Goal: Task Accomplishment & Management: Manage account settings

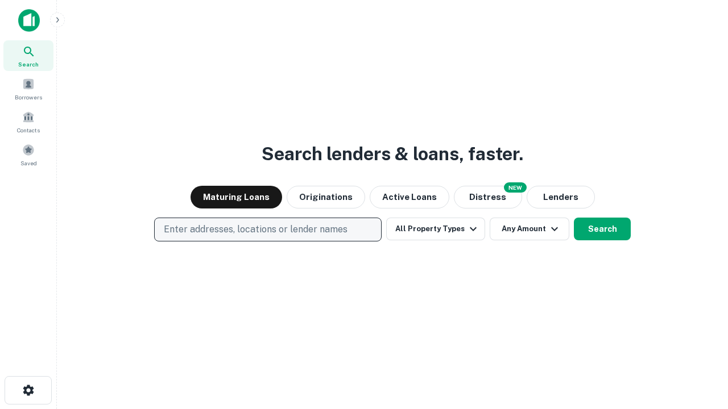
click at [267, 230] on p "Enter addresses, locations or lender names" at bounding box center [256, 230] width 184 height 14
type input "**********"
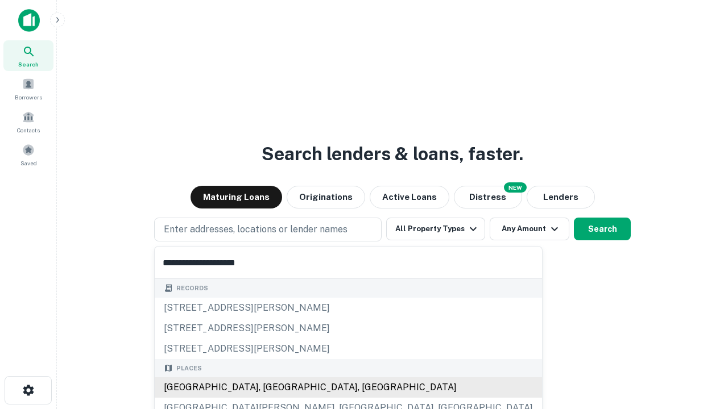
click at [272, 388] on div "[GEOGRAPHIC_DATA], [GEOGRAPHIC_DATA], [GEOGRAPHIC_DATA]" at bounding box center [348, 387] width 387 height 20
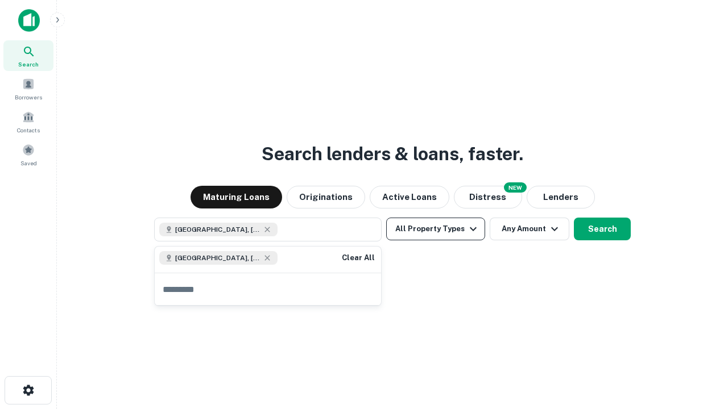
click at [435, 229] on button "All Property Types" at bounding box center [435, 229] width 99 height 23
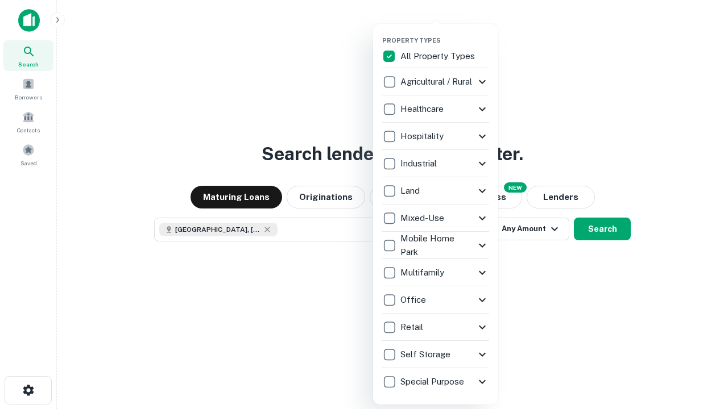
click at [445, 33] on button "button" at bounding box center [444, 33] width 125 height 1
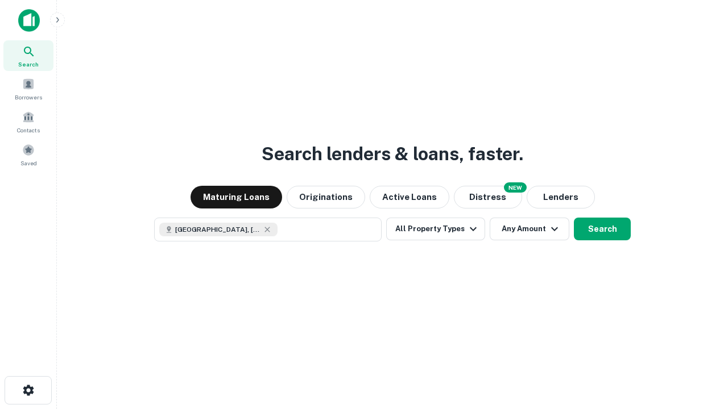
scroll to position [18, 0]
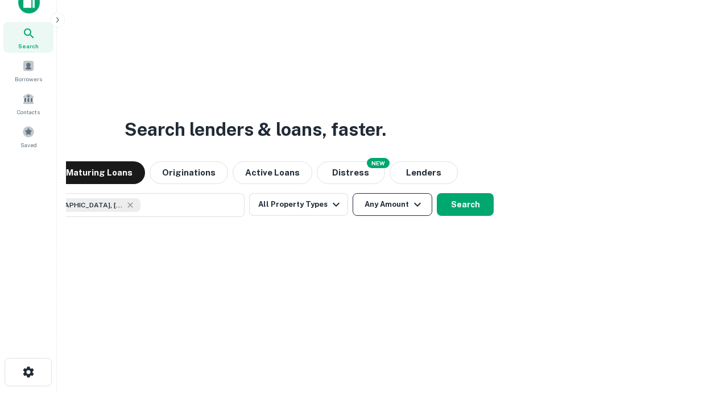
click at [352, 193] on button "Any Amount" at bounding box center [392, 204] width 80 height 23
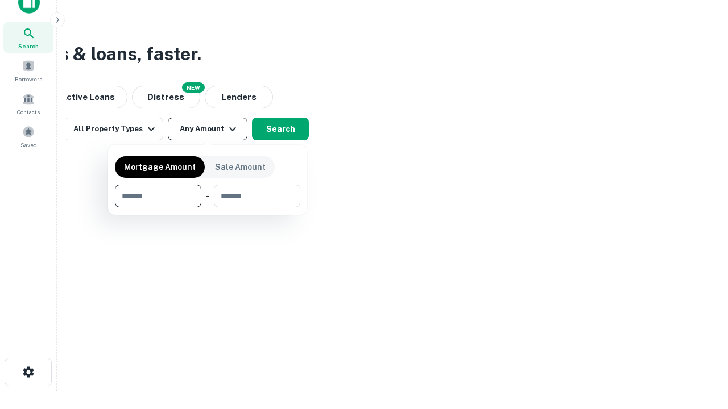
type input "*******"
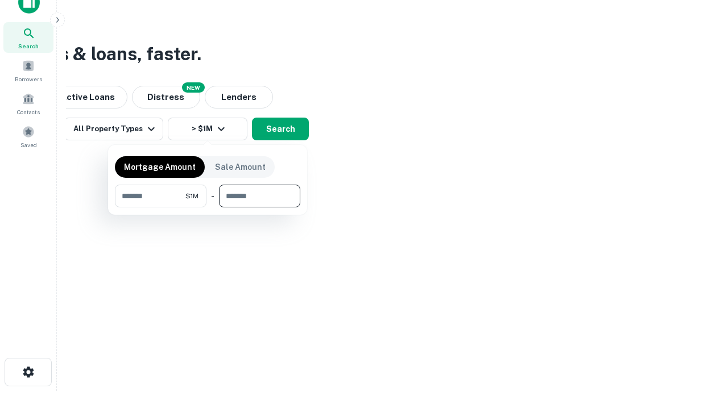
type input "*******"
click at [208, 208] on button "button" at bounding box center [207, 208] width 185 height 1
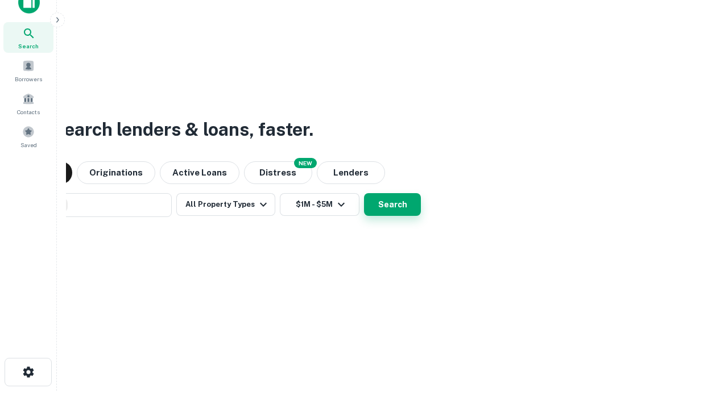
click at [364, 193] on button "Search" at bounding box center [392, 204] width 57 height 23
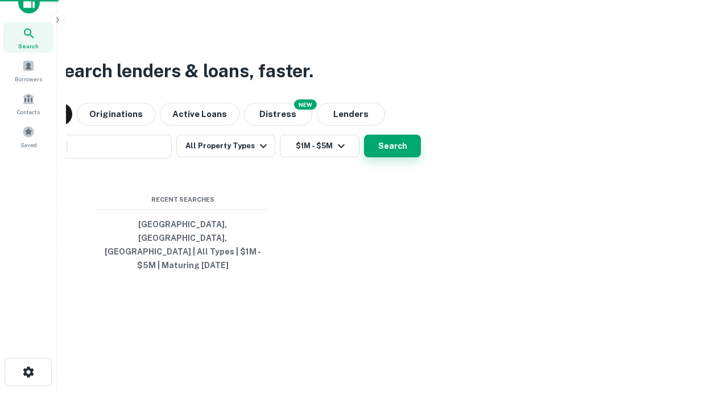
scroll to position [37, 322]
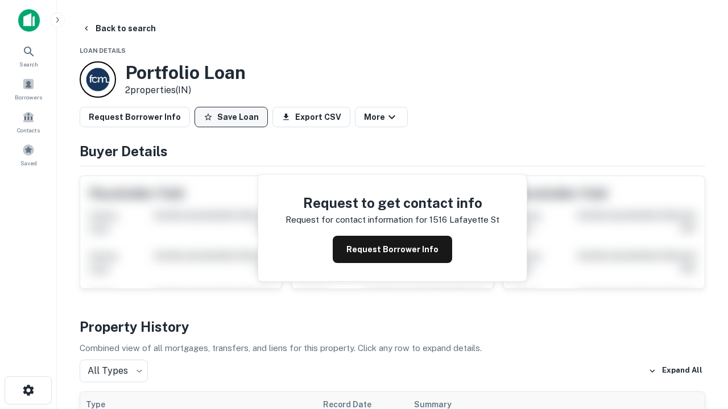
click at [231, 117] on button "Save Loan" at bounding box center [230, 117] width 73 height 20
click at [234, 117] on button "Loan Saved" at bounding box center [233, 117] width 78 height 20
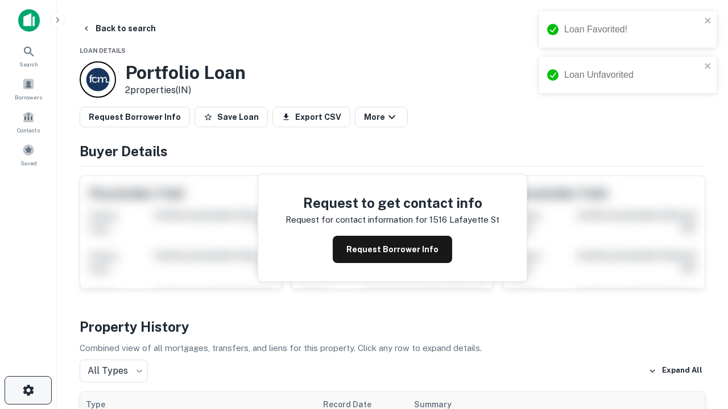
click at [28, 391] on icon "button" at bounding box center [29, 391] width 14 height 14
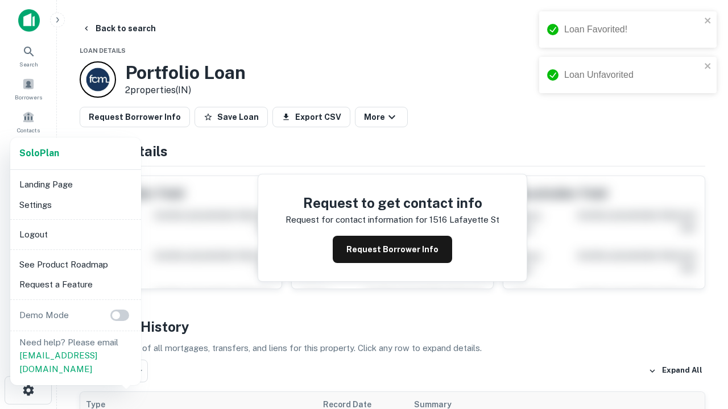
click at [75, 234] on li "Logout" at bounding box center [76, 235] width 122 height 20
